Goal: Transaction & Acquisition: Book appointment/travel/reservation

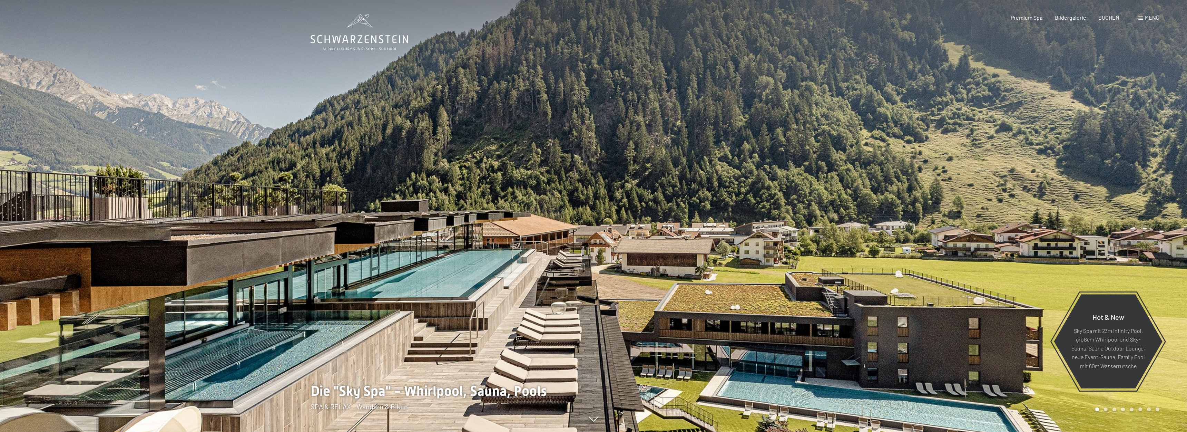
click at [1140, 17] on span at bounding box center [1140, 18] width 5 height 3
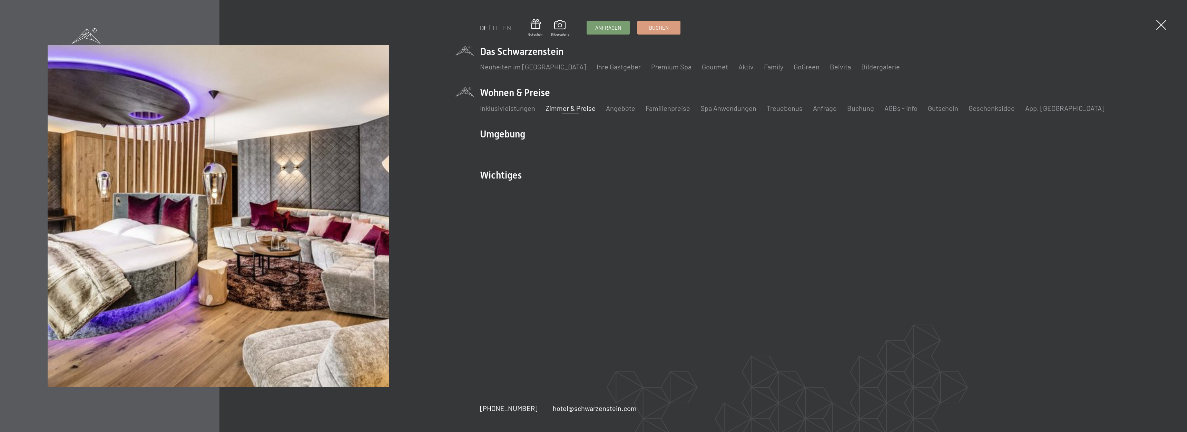
click at [572, 107] on link "Zimmer & Preise" at bounding box center [570, 108] width 50 height 8
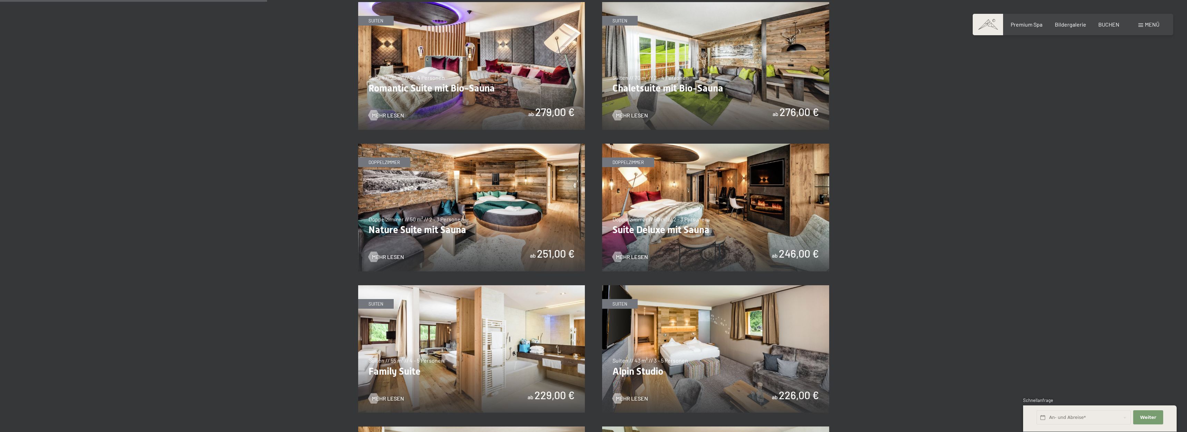
scroll to position [493, 0]
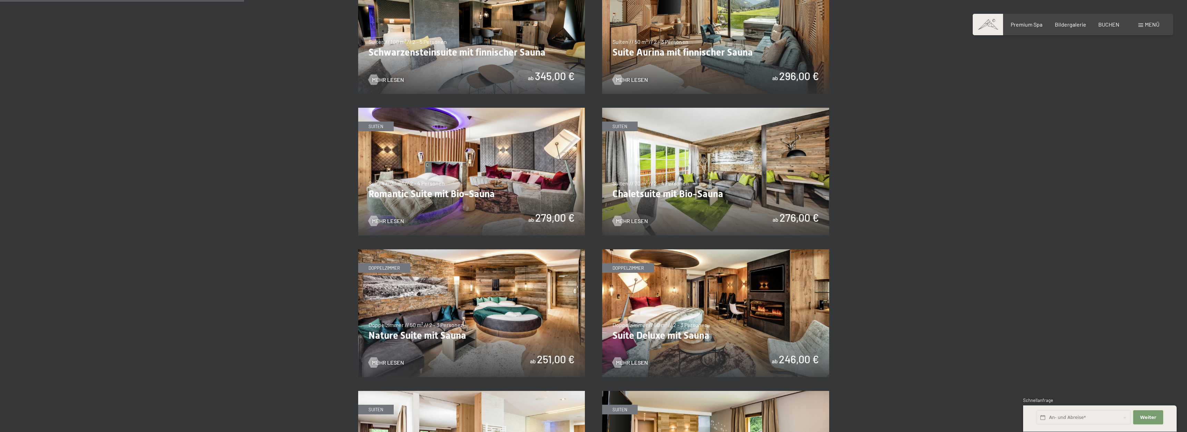
click at [475, 189] on img at bounding box center [471, 172] width 227 height 128
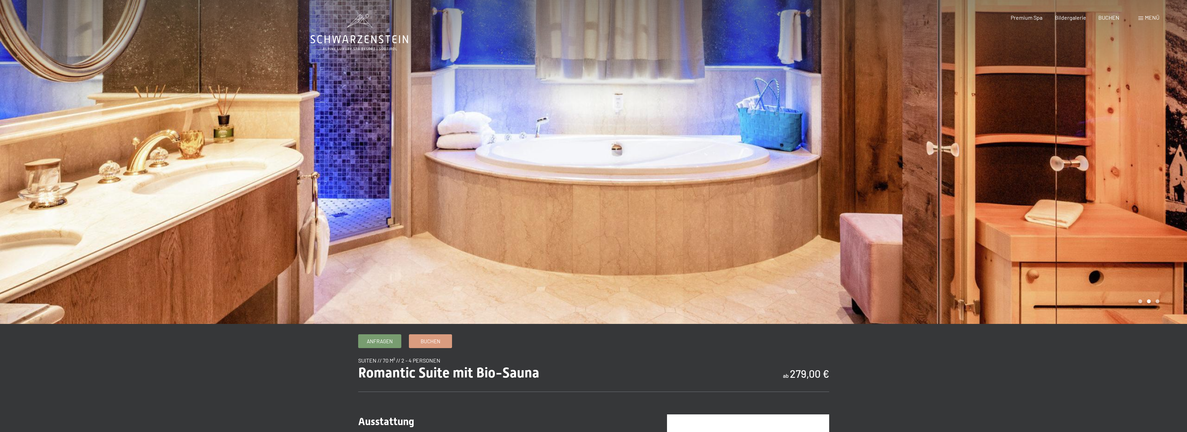
click at [1148, 17] on span "Menü" at bounding box center [1152, 17] width 14 height 7
